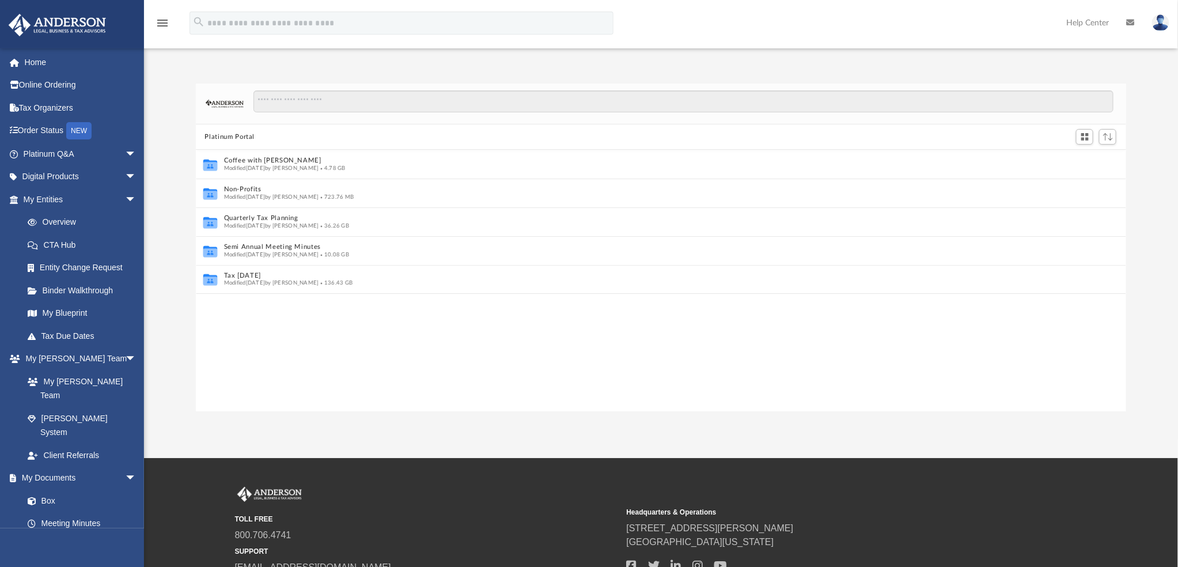
scroll to position [10, 10]
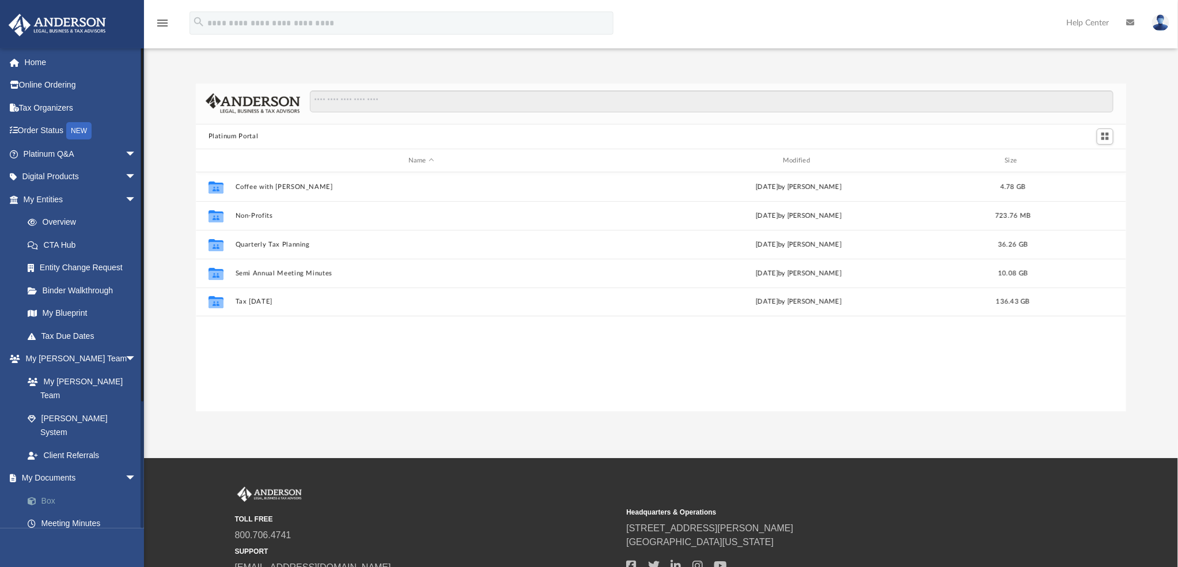
click at [50, 489] on link "Box" at bounding box center [85, 500] width 138 height 23
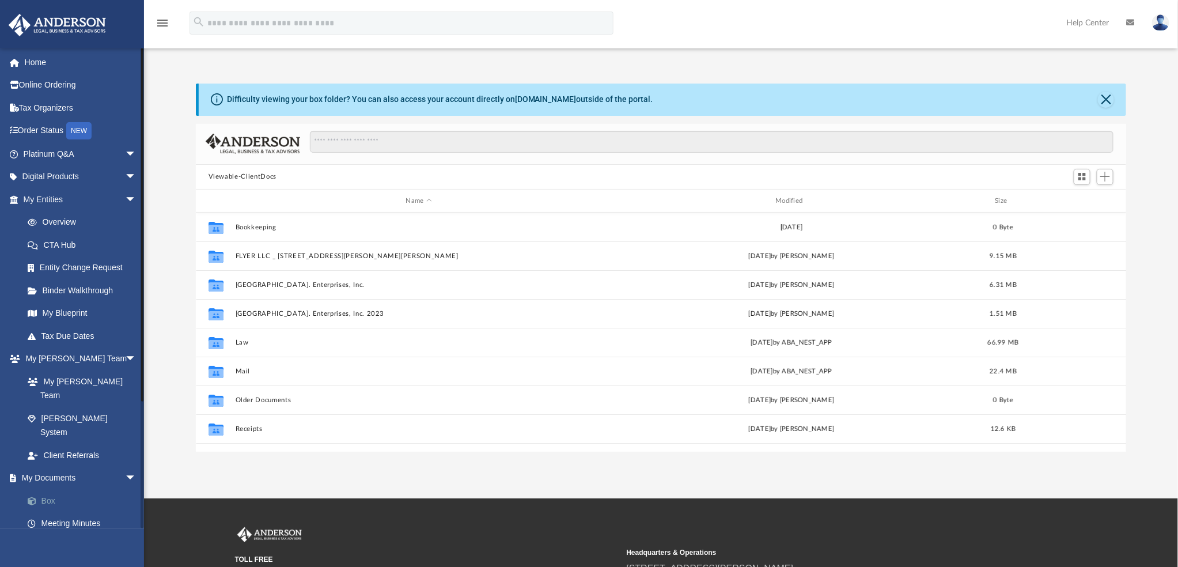
scroll to position [251, 922]
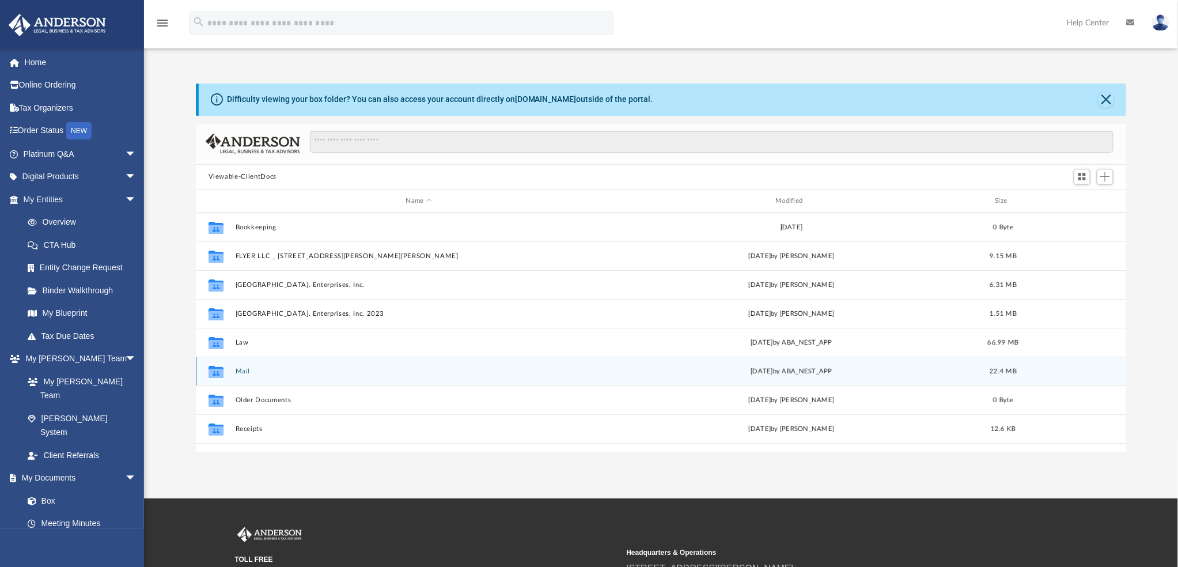
click at [242, 371] on button "Mail" at bounding box center [419, 371] width 368 height 7
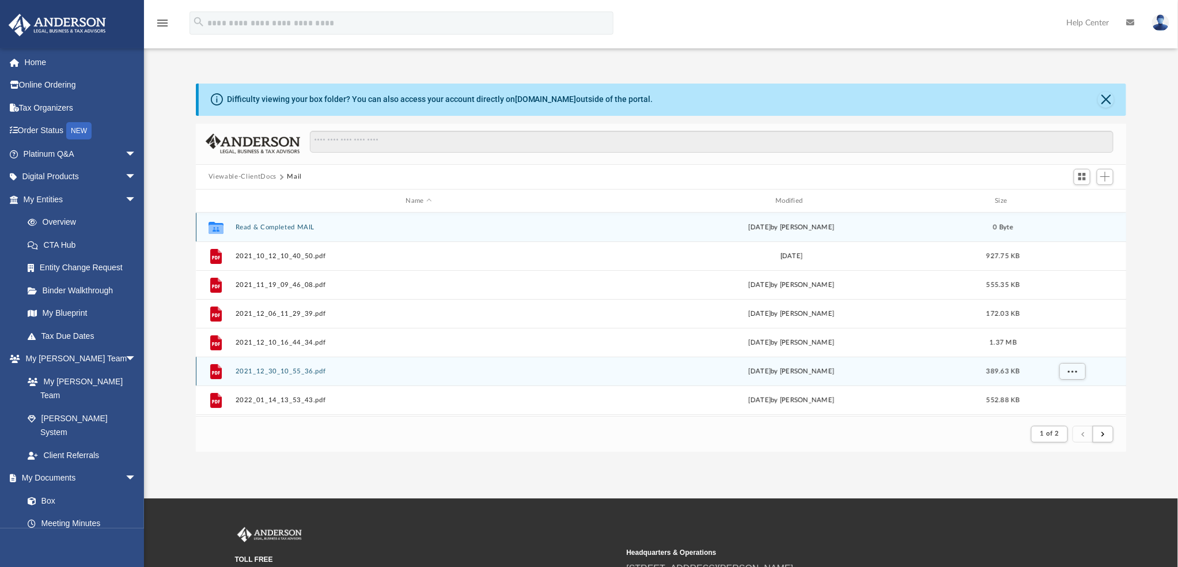
scroll to position [216, 922]
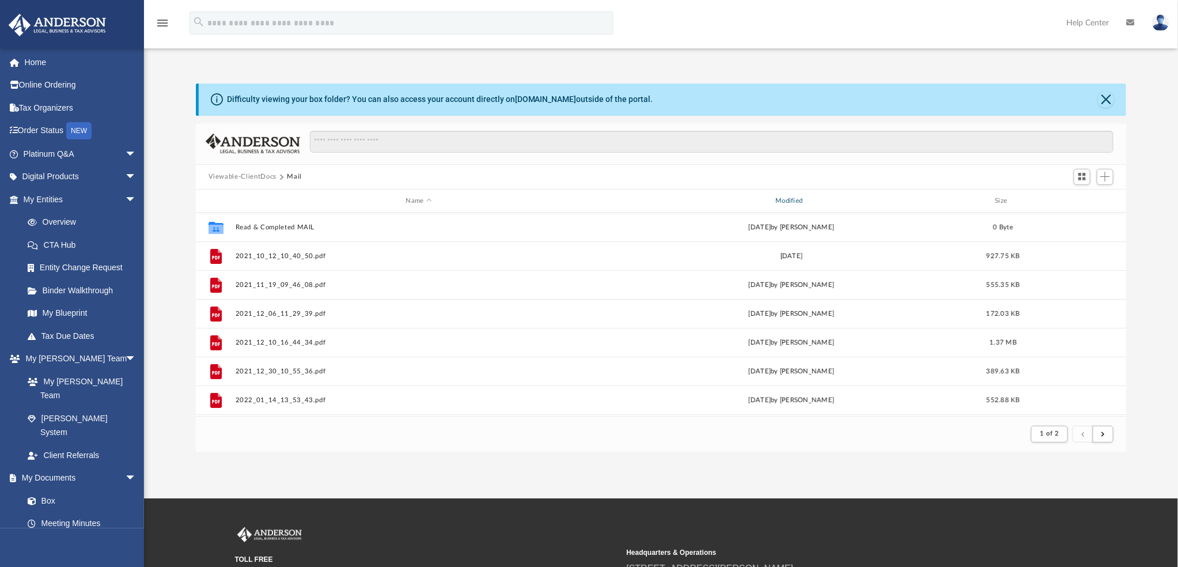
click at [804, 198] on div "Modified" at bounding box center [791, 201] width 368 height 10
click at [804, 199] on span "Modified" at bounding box center [806, 201] width 5 height 5
click at [807, 197] on div "Modified" at bounding box center [791, 201] width 368 height 10
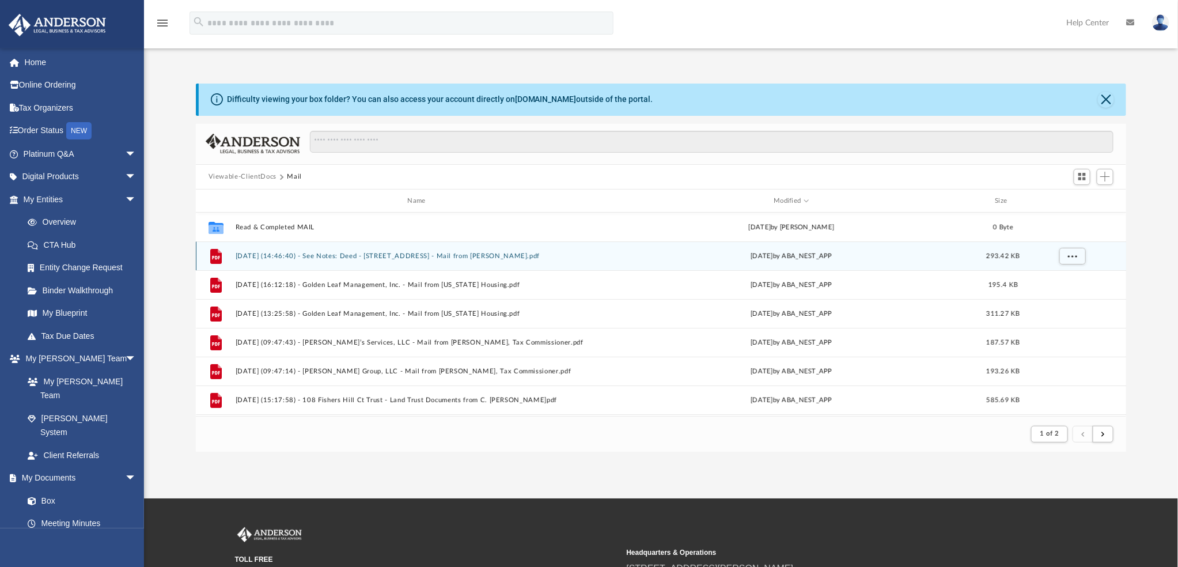
click at [401, 258] on button "[DATE] (14:46:40) - See Notes: Deed - [STREET_ADDRESS] - Mail from [PERSON_NAME…" at bounding box center [419, 255] width 368 height 7
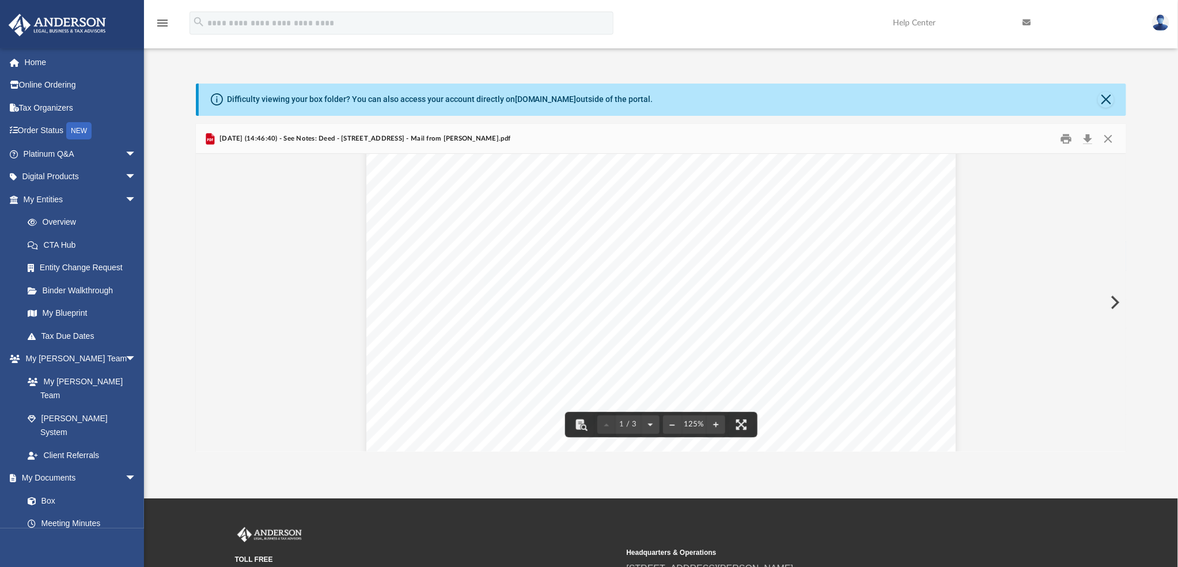
scroll to position [0, 0]
click at [1104, 97] on button "Close" at bounding box center [1106, 100] width 16 height 16
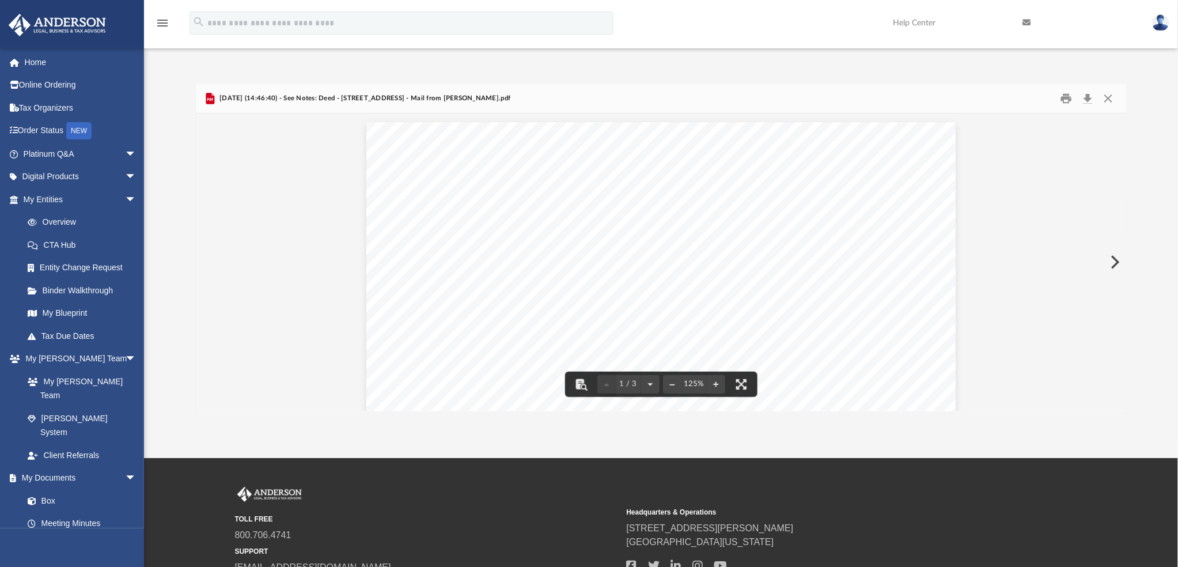
click at [1110, 266] on button "Preview" at bounding box center [1114, 262] width 25 height 32
click at [1089, 96] on button "Download" at bounding box center [1088, 98] width 21 height 18
click at [1113, 265] on button "Preview" at bounding box center [1114, 262] width 25 height 32
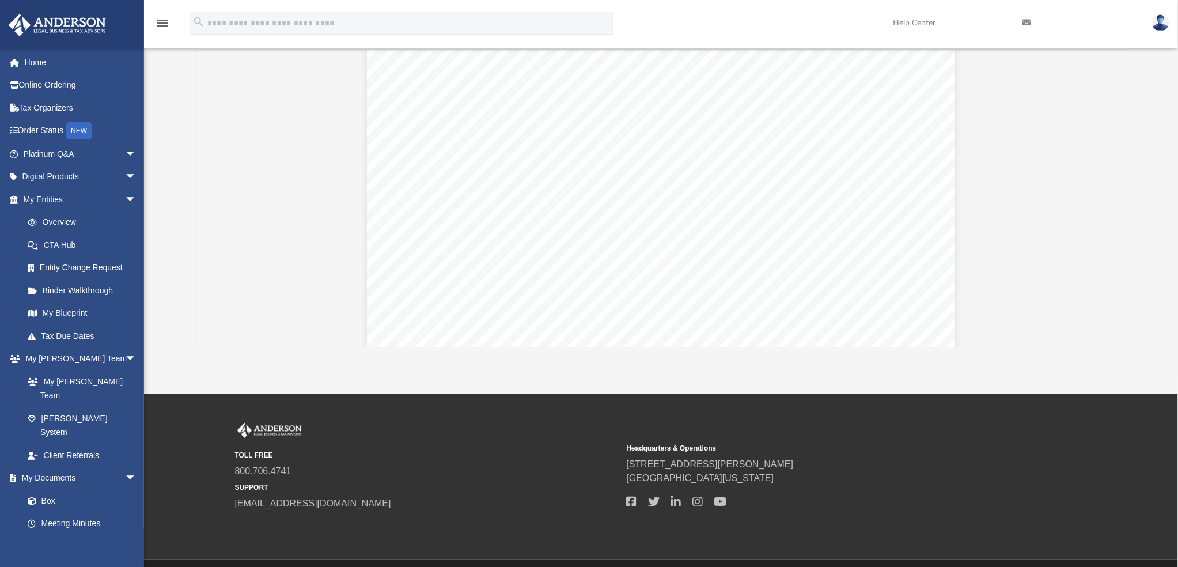
scroll to position [379, 0]
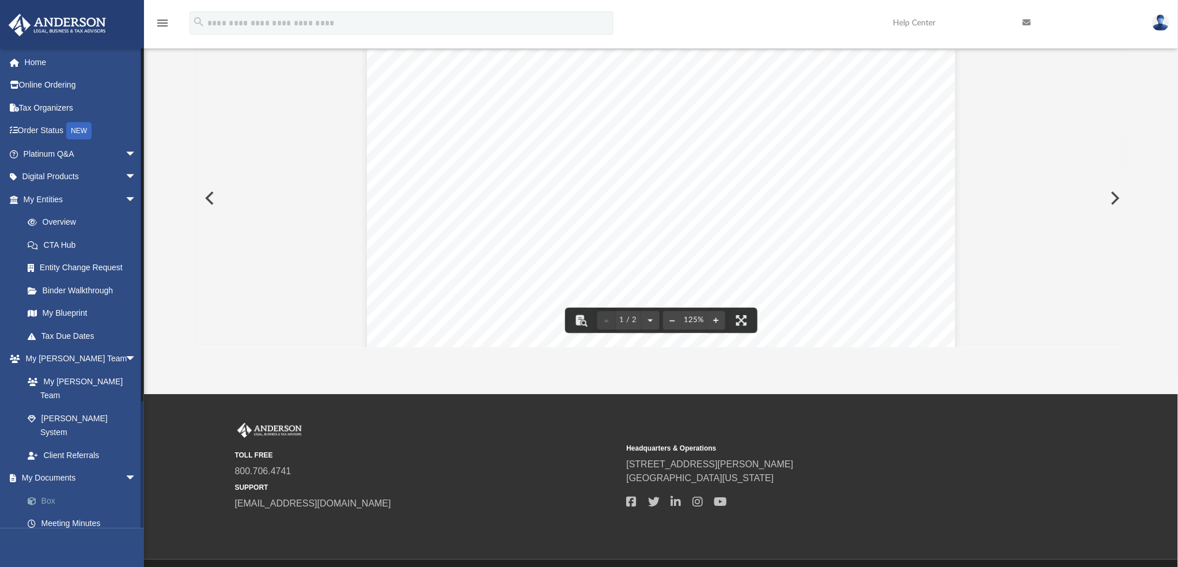
click at [47, 489] on link "Box" at bounding box center [85, 500] width 138 height 23
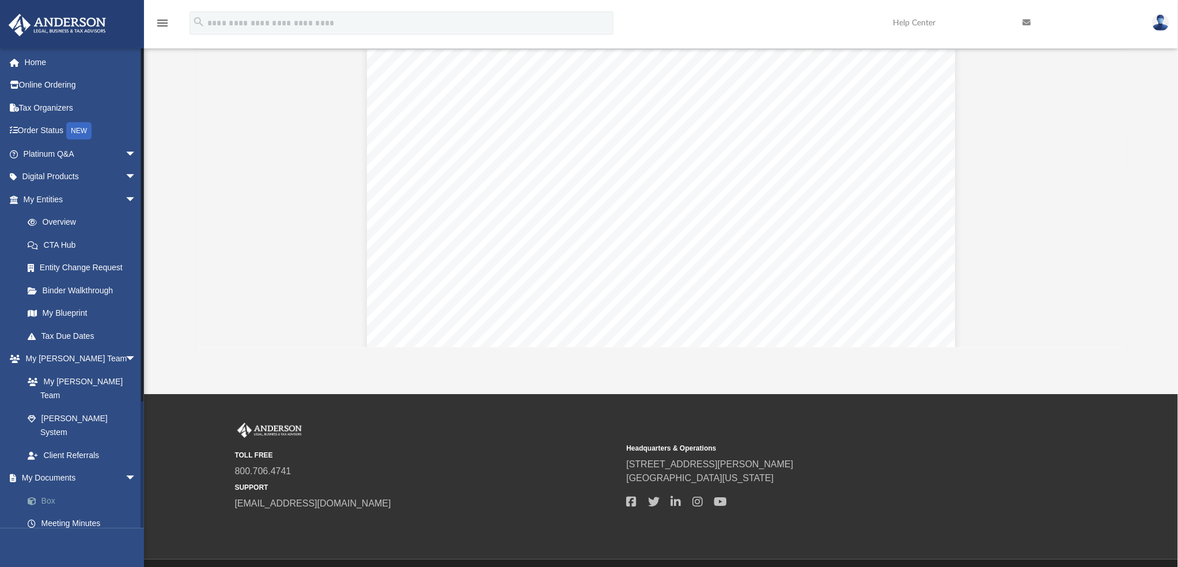
click at [47, 489] on link "Box" at bounding box center [85, 500] width 138 height 23
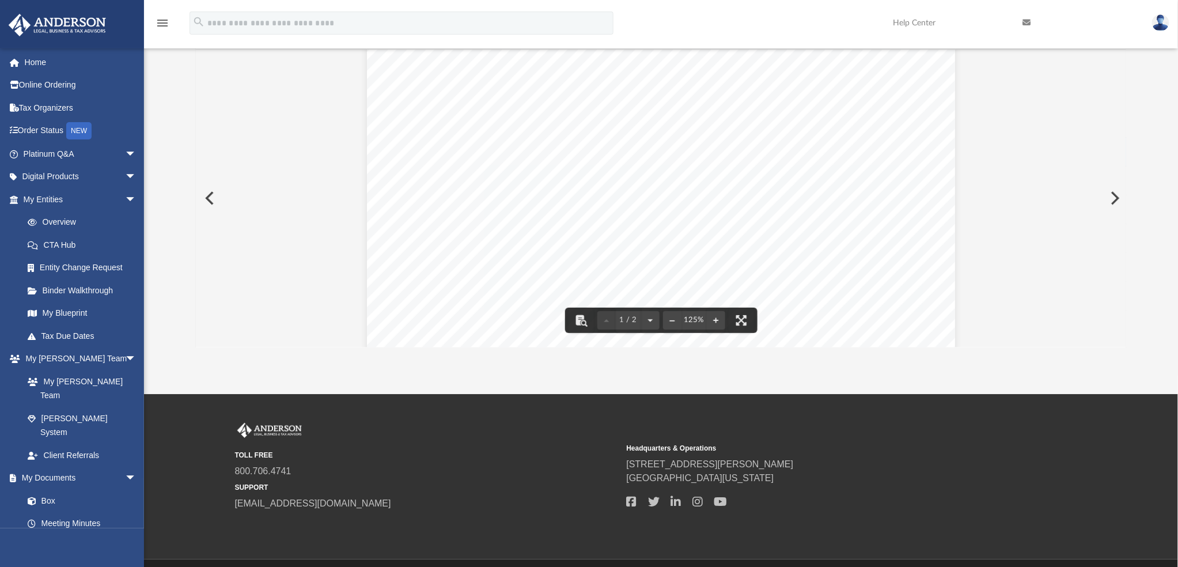
scroll to position [0, 0]
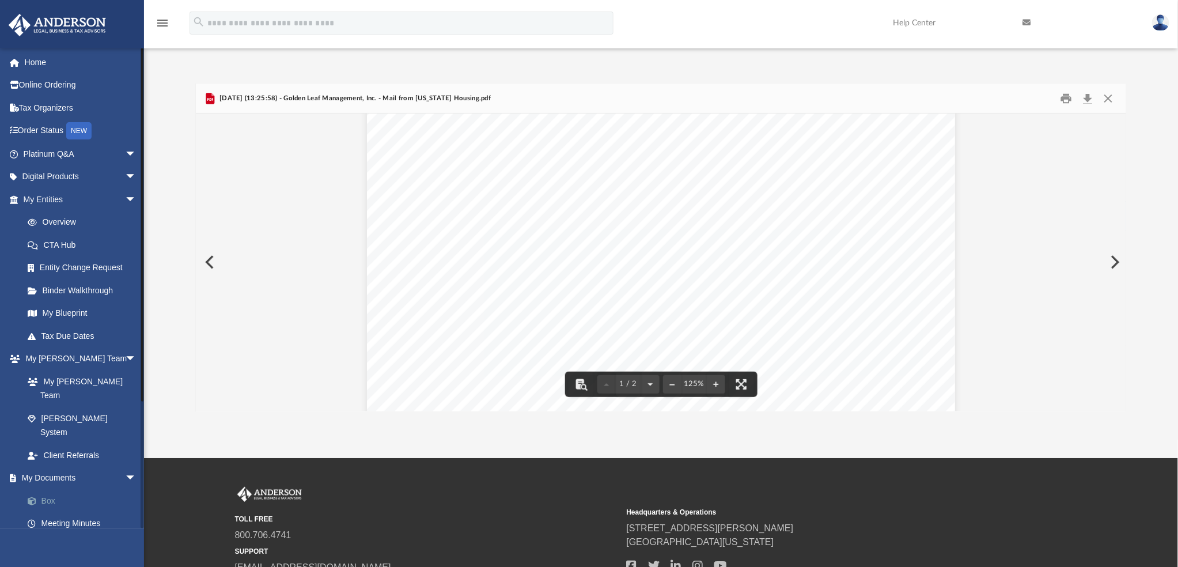
click at [47, 489] on link "Box" at bounding box center [85, 500] width 138 height 23
click at [215, 266] on button "Preview" at bounding box center [208, 262] width 25 height 32
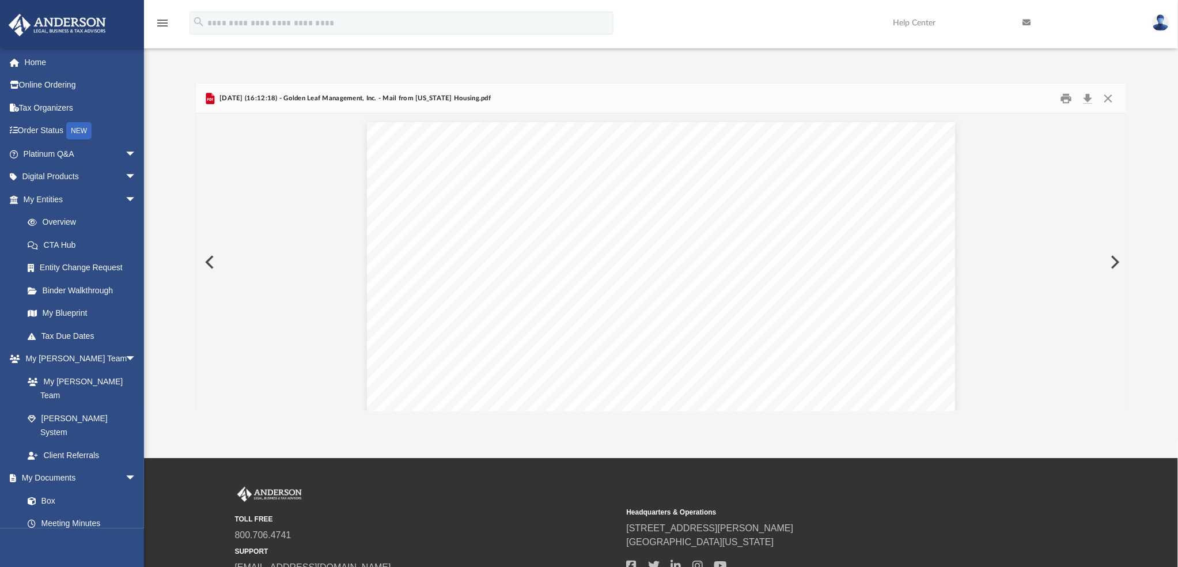
click at [214, 266] on button "Preview" at bounding box center [208, 262] width 25 height 32
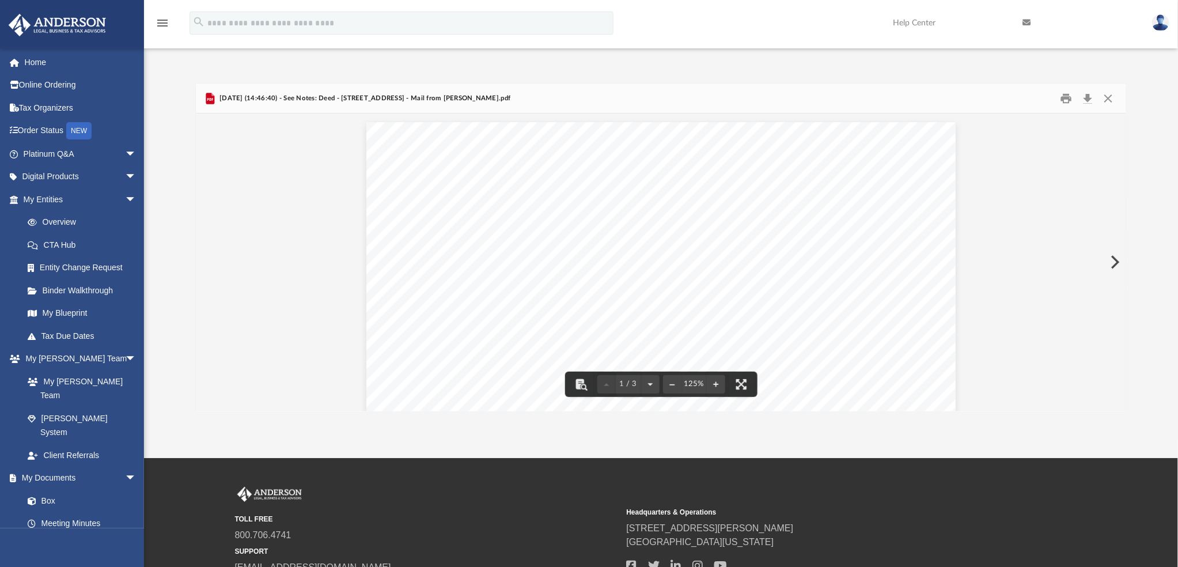
click at [160, 22] on icon "menu" at bounding box center [163, 23] width 14 height 14
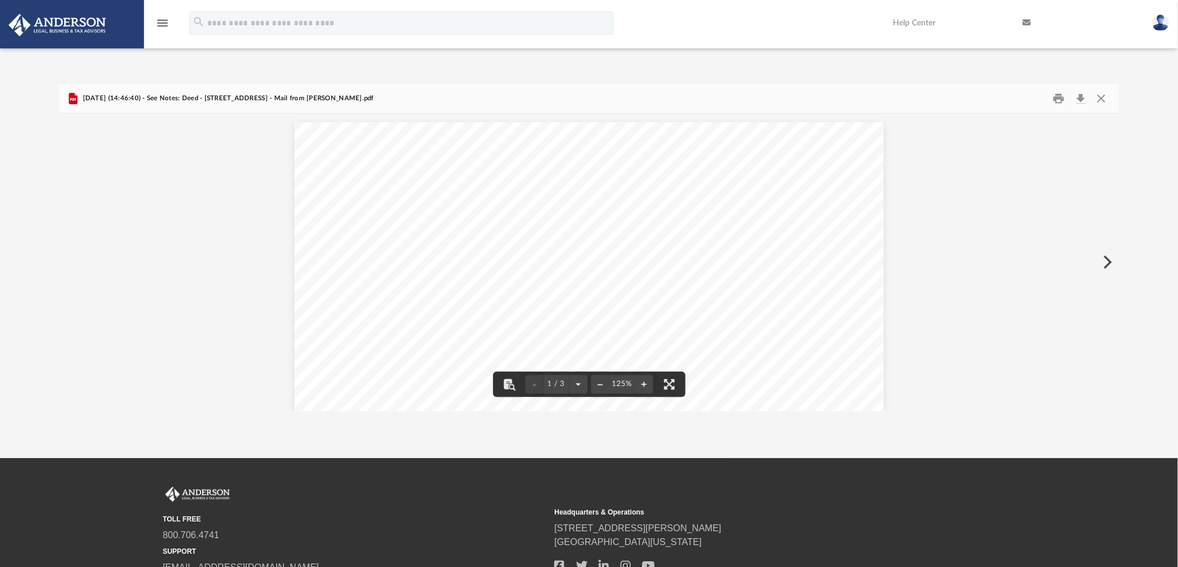
scroll to position [216, 1051]
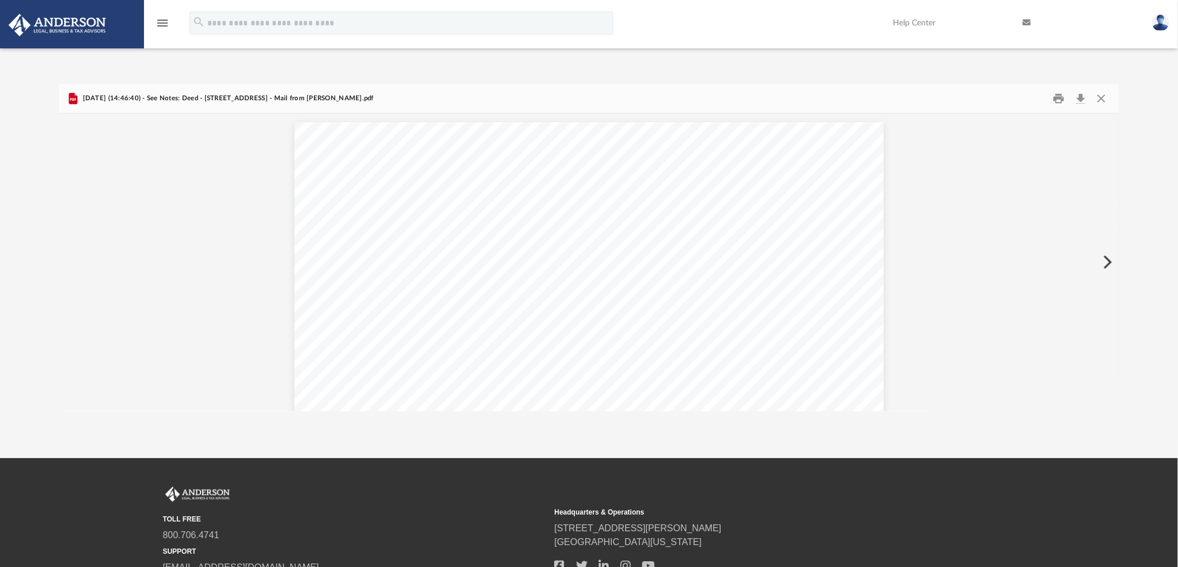
click at [159, 18] on icon "menu" at bounding box center [163, 23] width 14 height 14
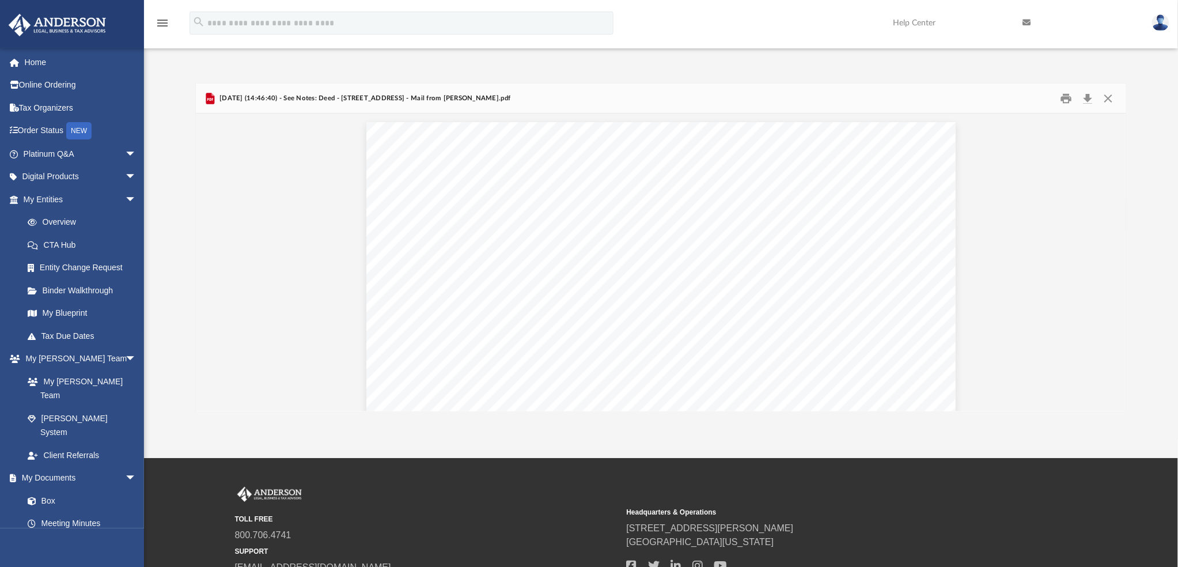
scroll to position [216, 922]
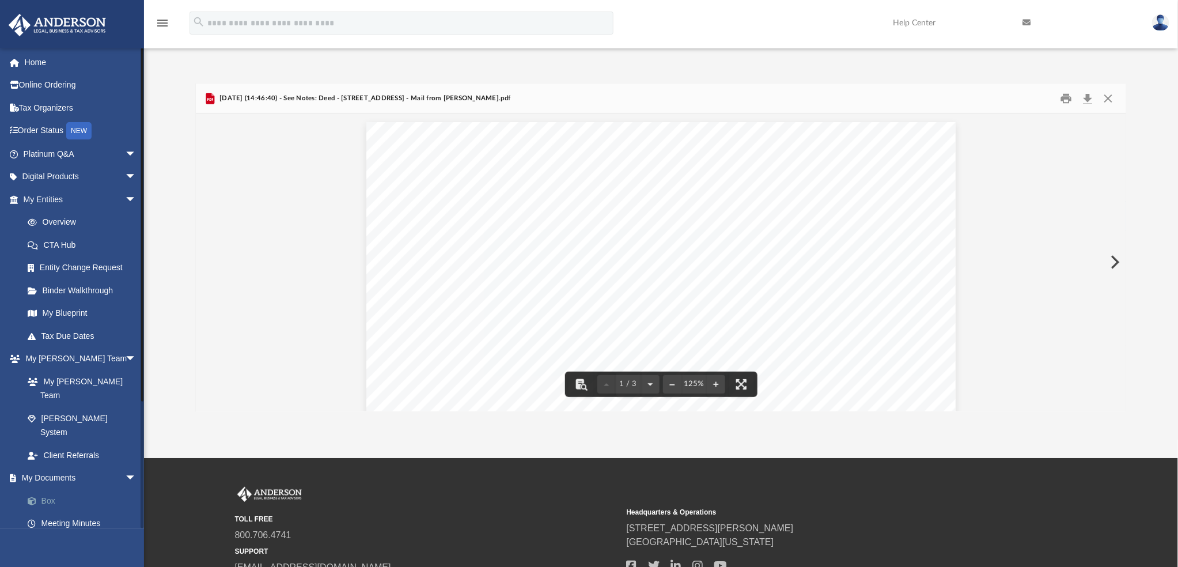
click at [50, 489] on link "Box" at bounding box center [85, 500] width 138 height 23
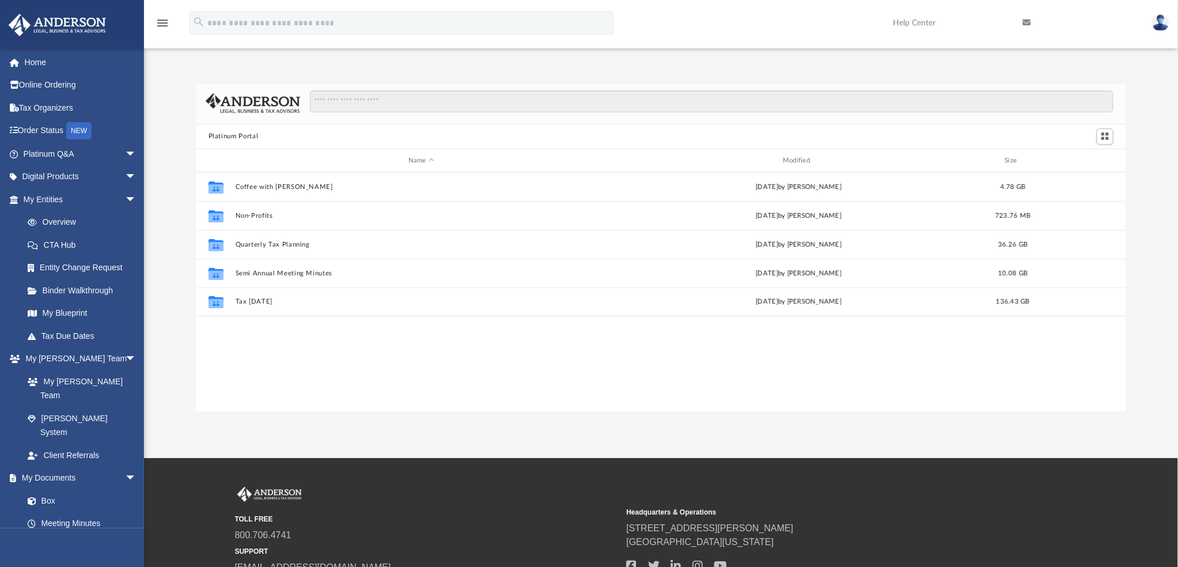
scroll to position [251, 922]
click at [47, 489] on link "Box" at bounding box center [85, 500] width 138 height 23
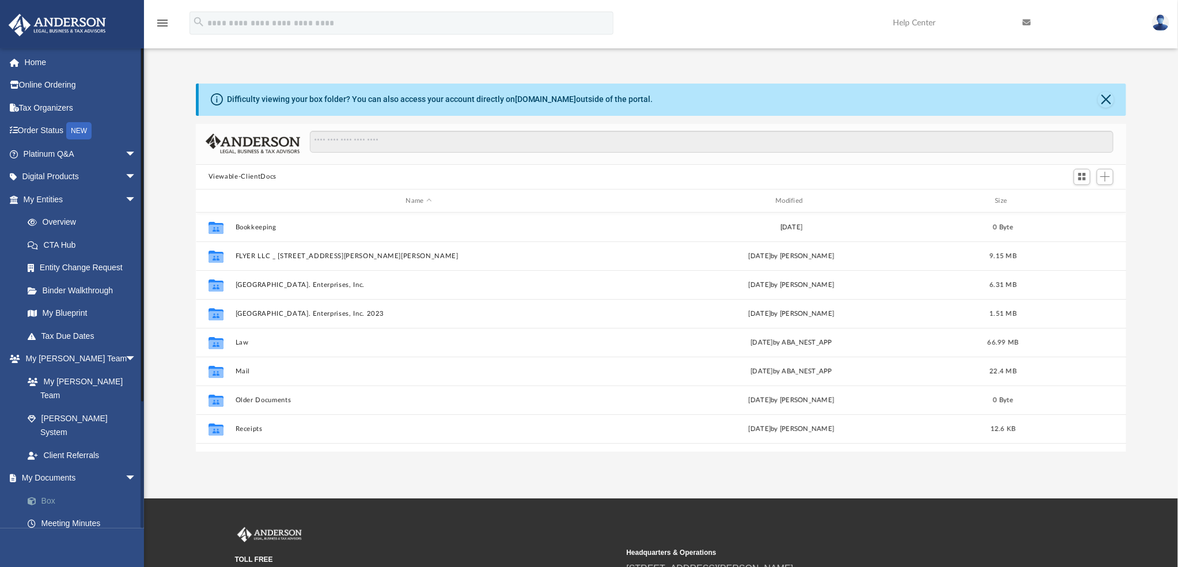
scroll to position [251, 922]
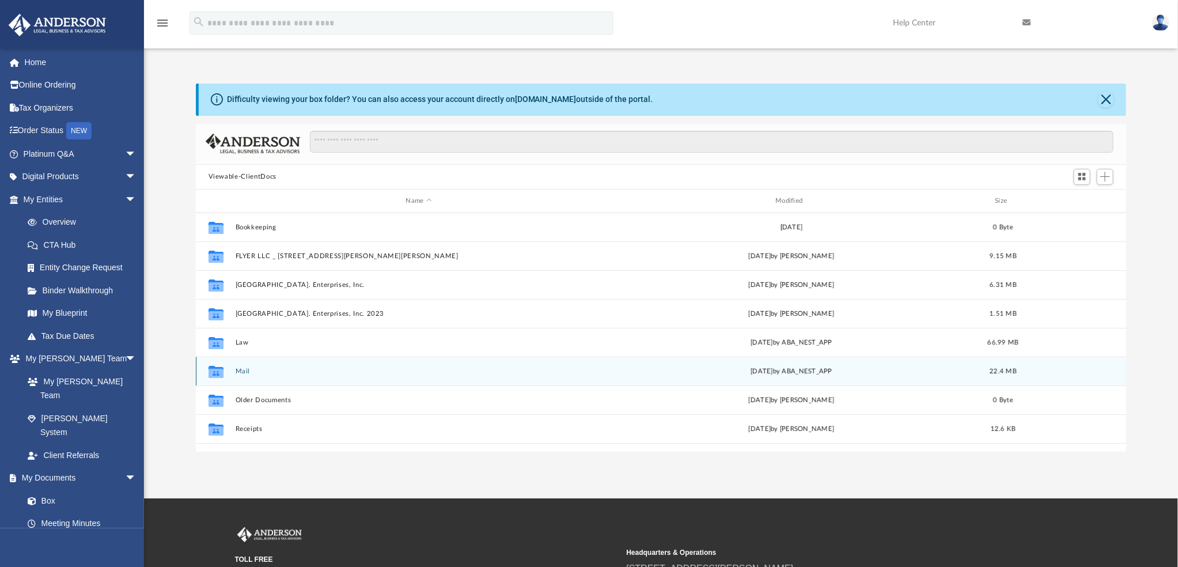
click at [239, 373] on button "Mail" at bounding box center [419, 371] width 368 height 7
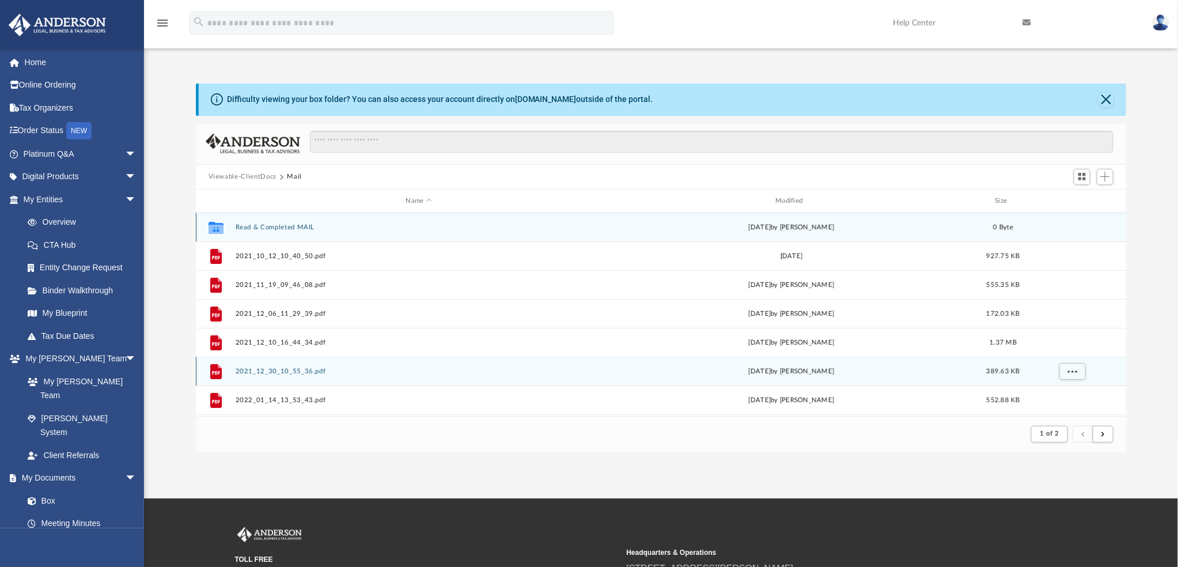
scroll to position [216, 922]
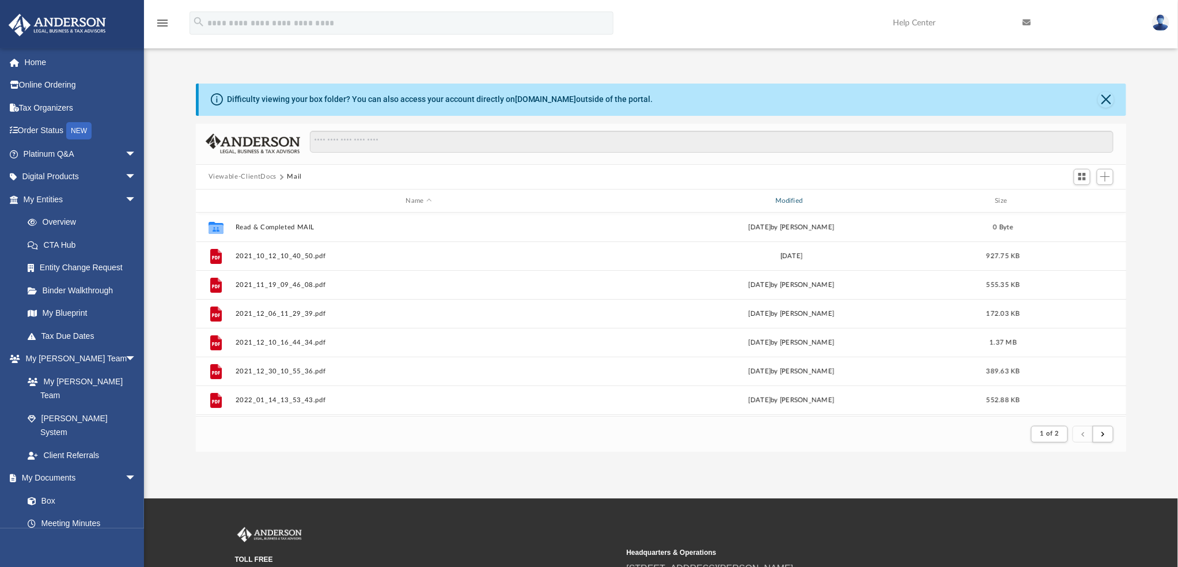
click at [791, 197] on div "Modified" at bounding box center [791, 201] width 368 height 10
click at [807, 199] on span "Modified" at bounding box center [806, 201] width 5 height 5
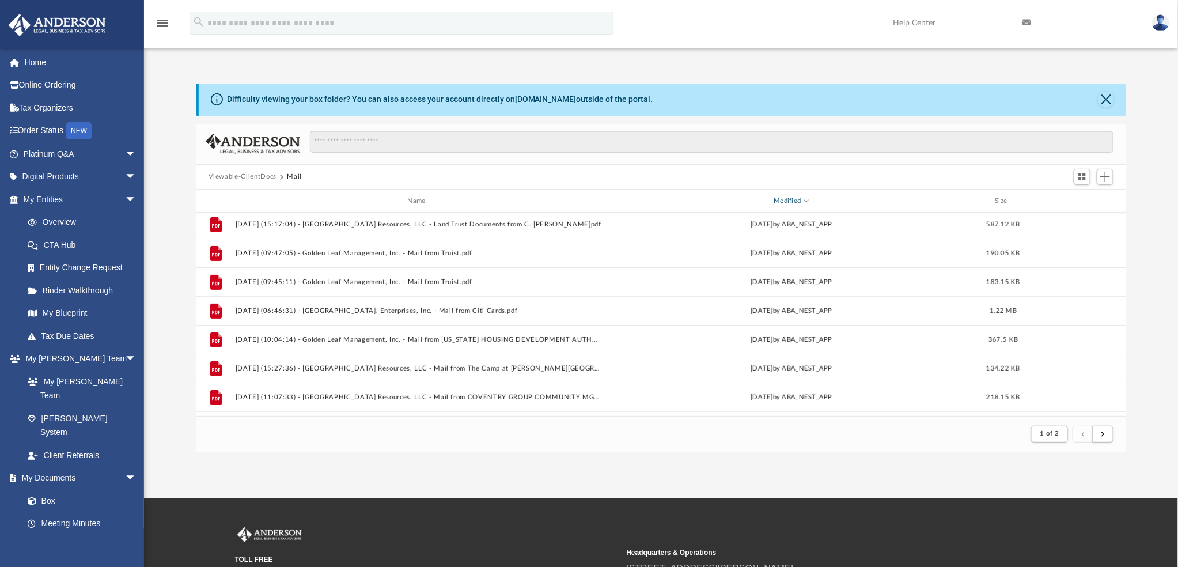
scroll to position [0, 0]
